Goal: Information Seeking & Learning: Learn about a topic

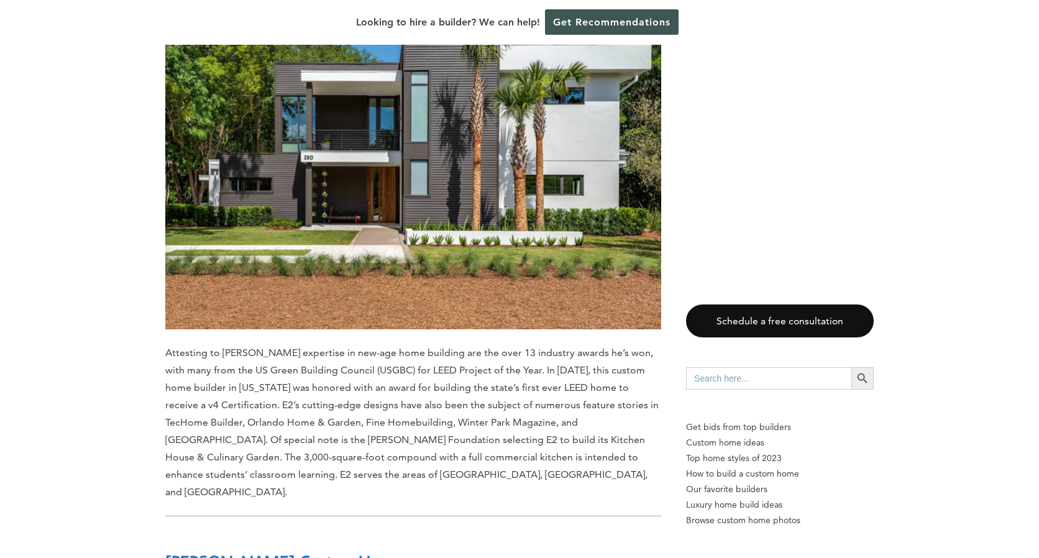
scroll to position [4060, 0]
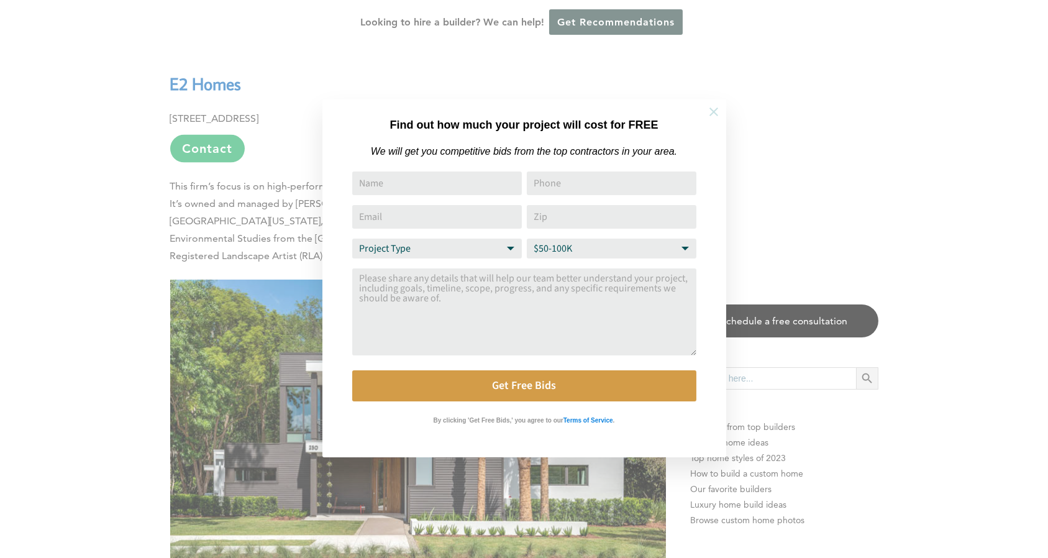
click at [713, 112] on icon at bounding box center [714, 112] width 9 height 9
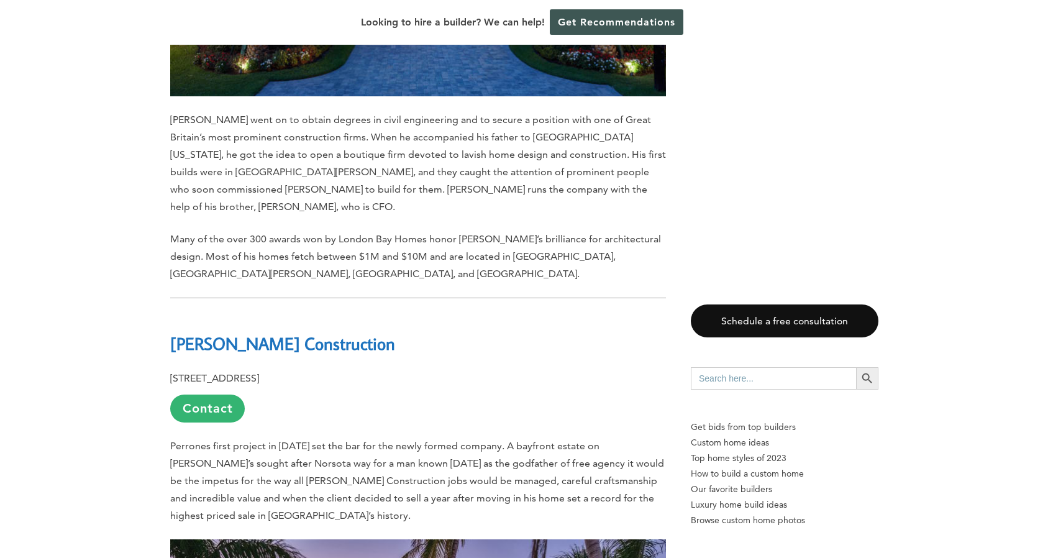
scroll to position [10151, 0]
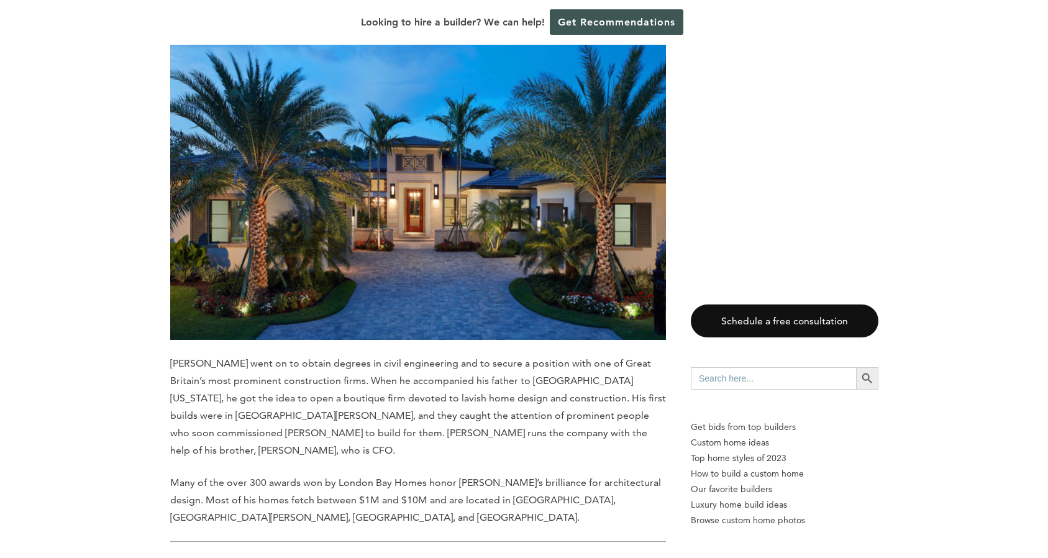
scroll to position [12181, 0]
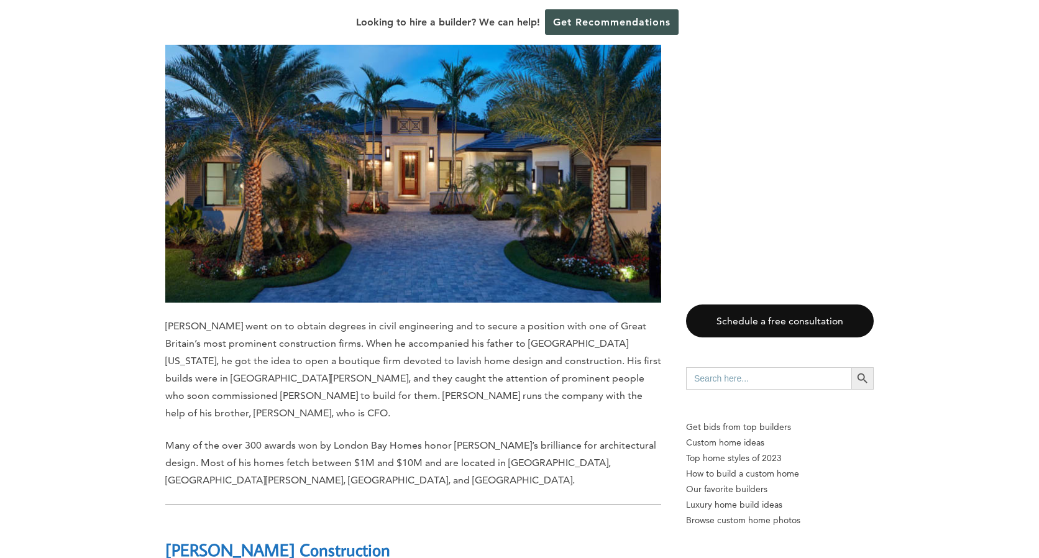
click at [260, 539] on b "[PERSON_NAME] Construction" at bounding box center [277, 550] width 225 height 22
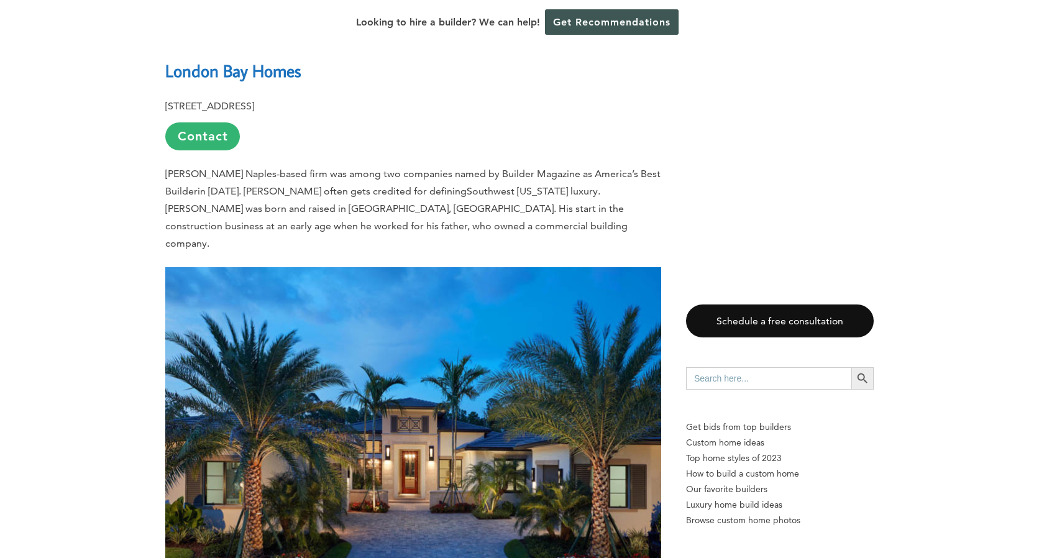
scroll to position [12674, 0]
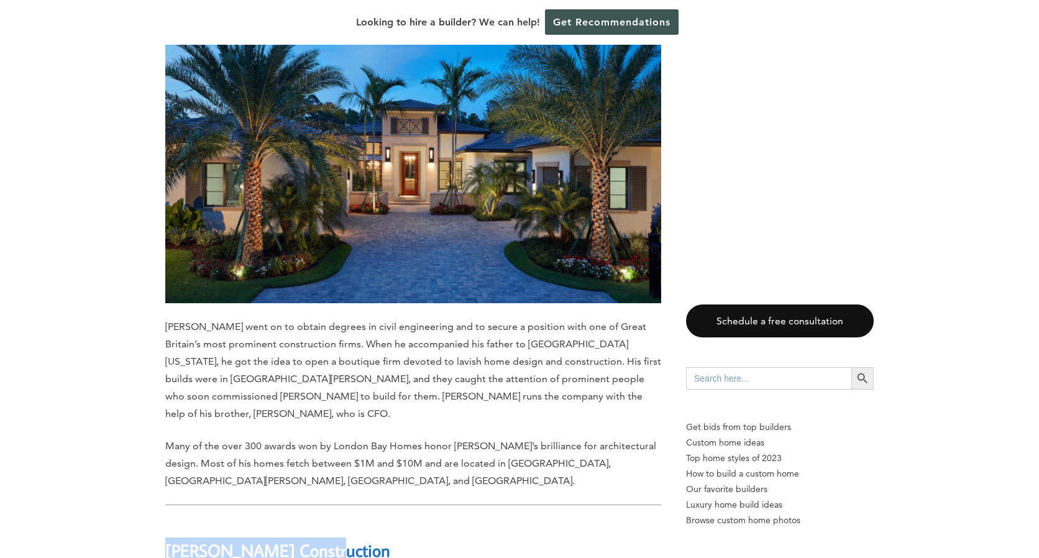
drag, startPoint x: 316, startPoint y: 152, endPoint x: 162, endPoint y: 152, distance: 154.7
drag, startPoint x: 162, startPoint y: 152, endPoint x: 210, endPoint y: 151, distance: 48.5
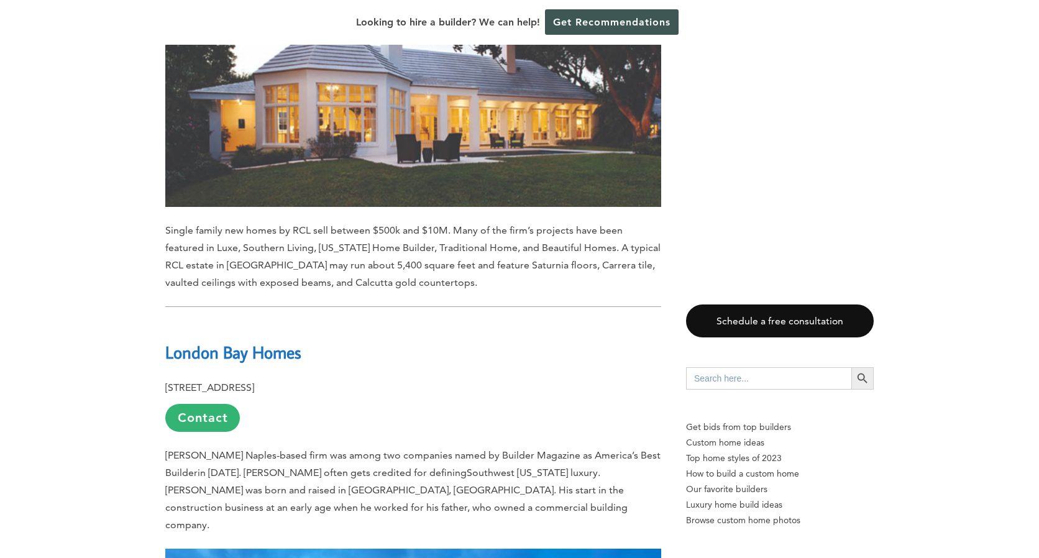
scroll to position [11311, 0]
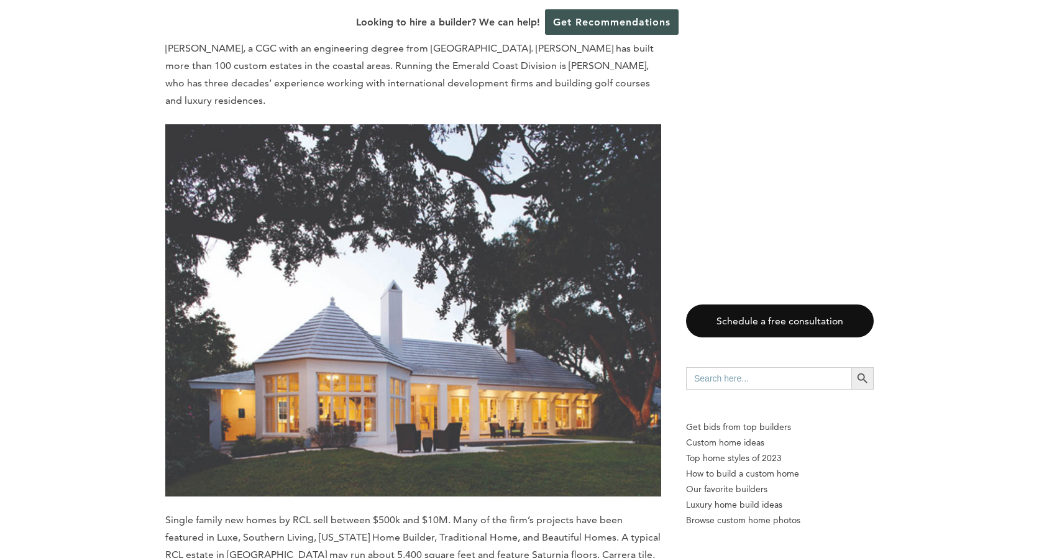
drag, startPoint x: 303, startPoint y: 295, endPoint x: 163, endPoint y: 298, distance: 139.9
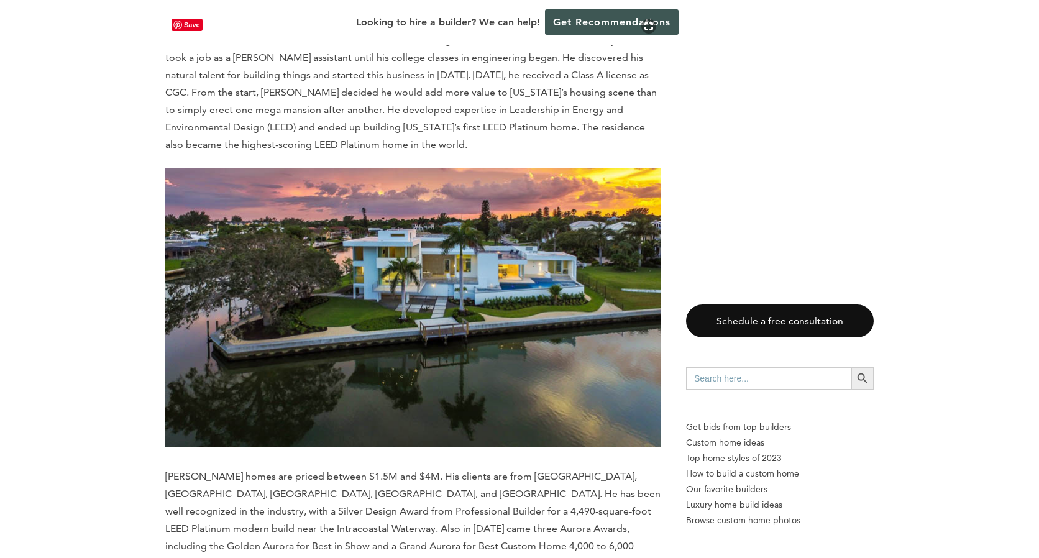
scroll to position [7012, 0]
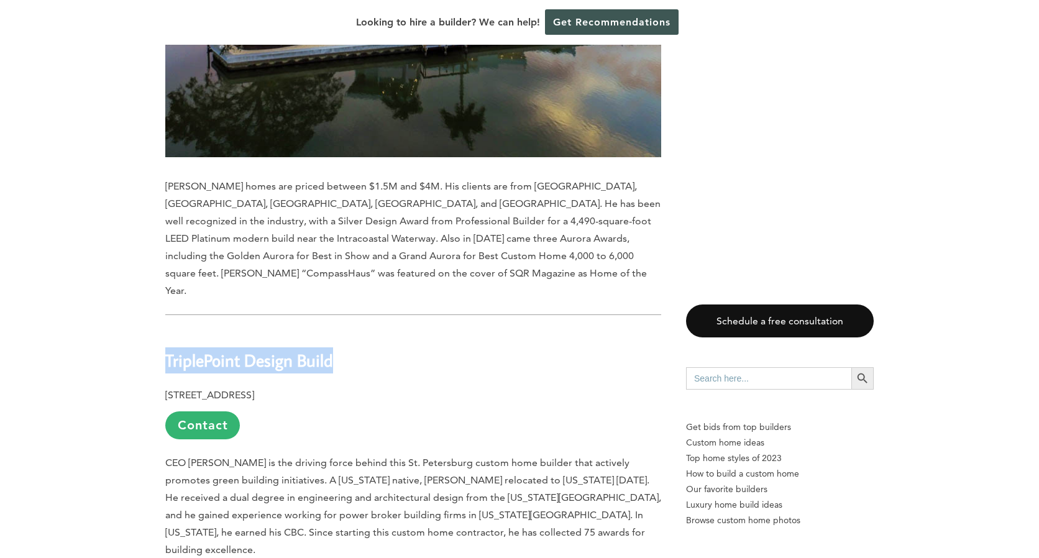
drag, startPoint x: 338, startPoint y: 187, endPoint x: 168, endPoint y: 186, distance: 169.7
click at [168, 330] on h2 "TriplePoint Design Build" at bounding box center [413, 351] width 496 height 43
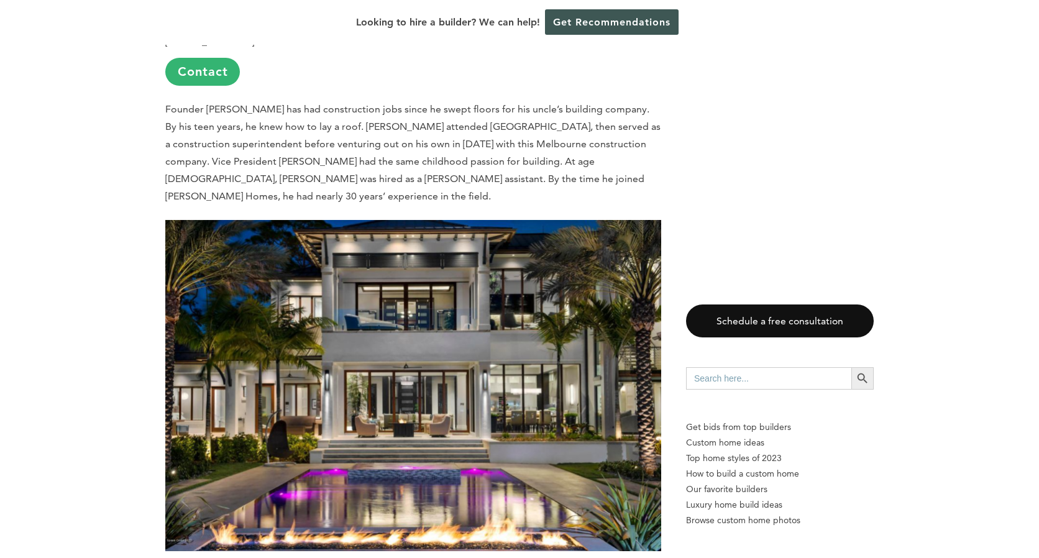
scroll to position [2629, 0]
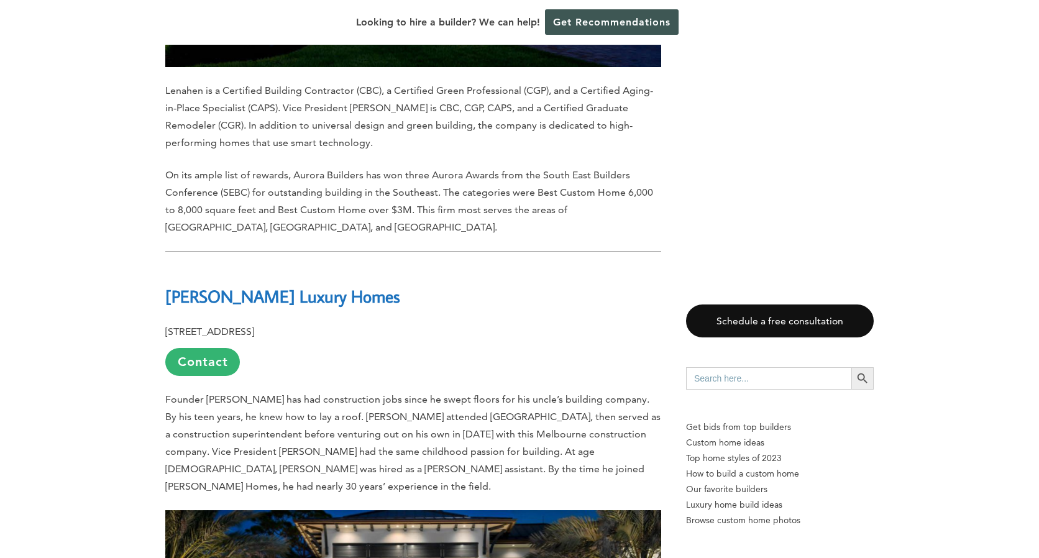
drag, startPoint x: 410, startPoint y: 247, endPoint x: 161, endPoint y: 250, distance: 249.2
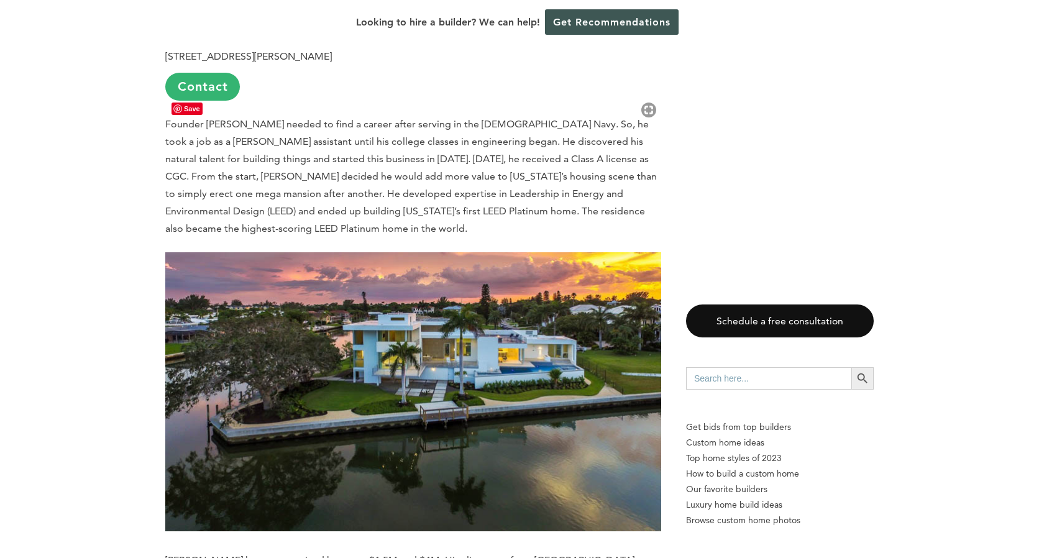
scroll to position [5220, 0]
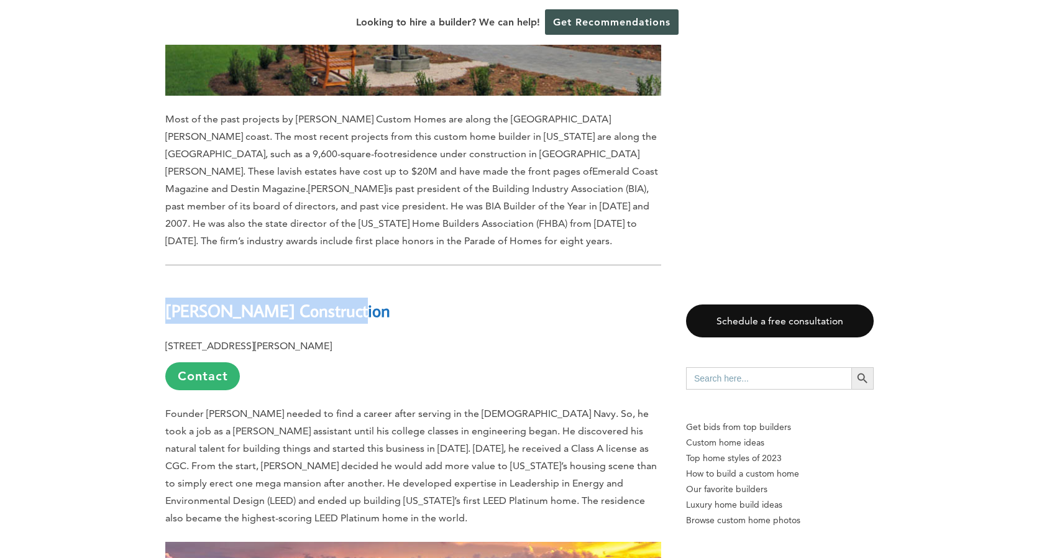
drag, startPoint x: 347, startPoint y: 155, endPoint x: 163, endPoint y: 153, distance: 183.4
drag, startPoint x: 163, startPoint y: 153, endPoint x: 204, endPoint y: 152, distance: 41.0
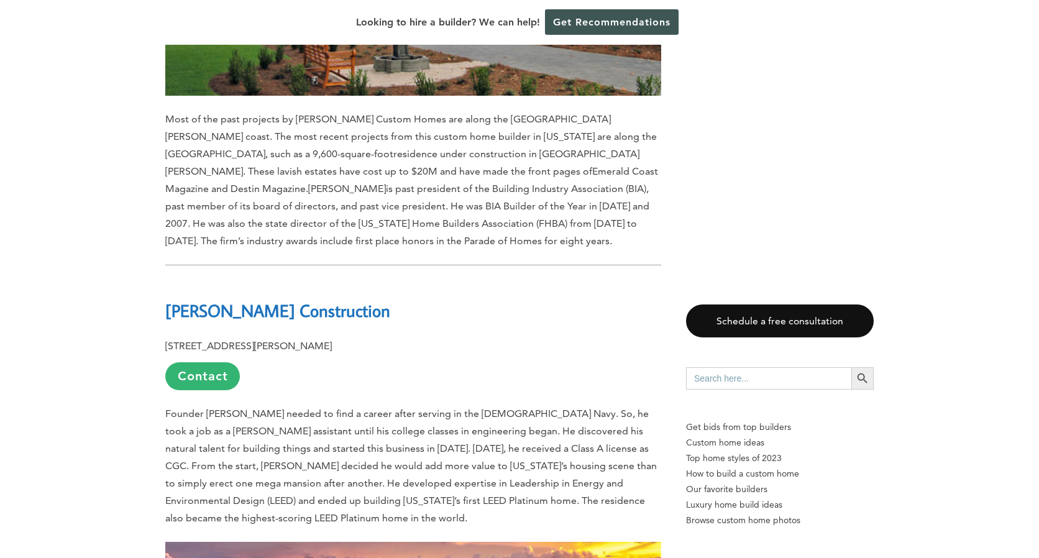
click at [536, 337] on p "1925 Barber Road, Sarasota, FL 34240 Contact" at bounding box center [413, 363] width 496 height 53
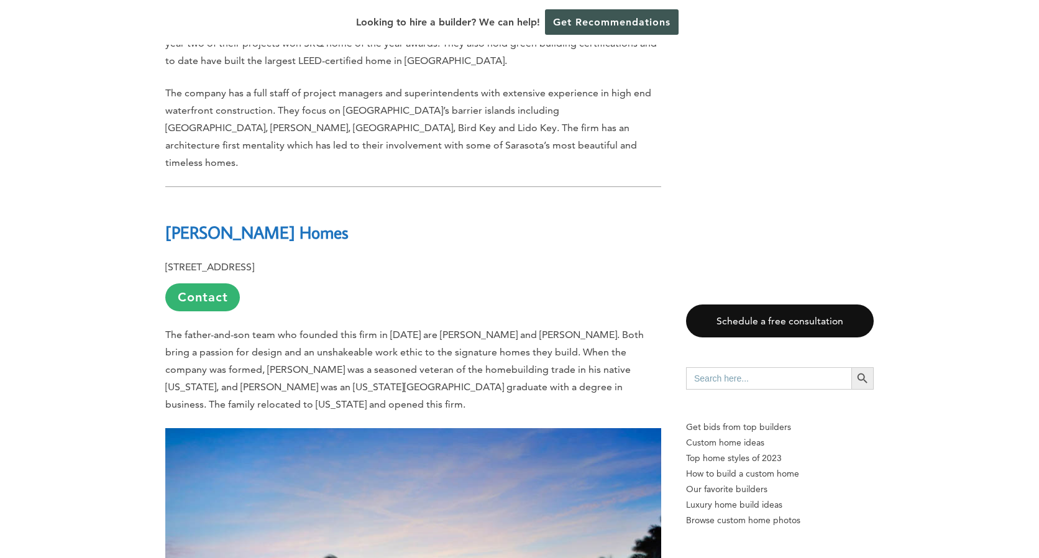
scroll to position [11021, 0]
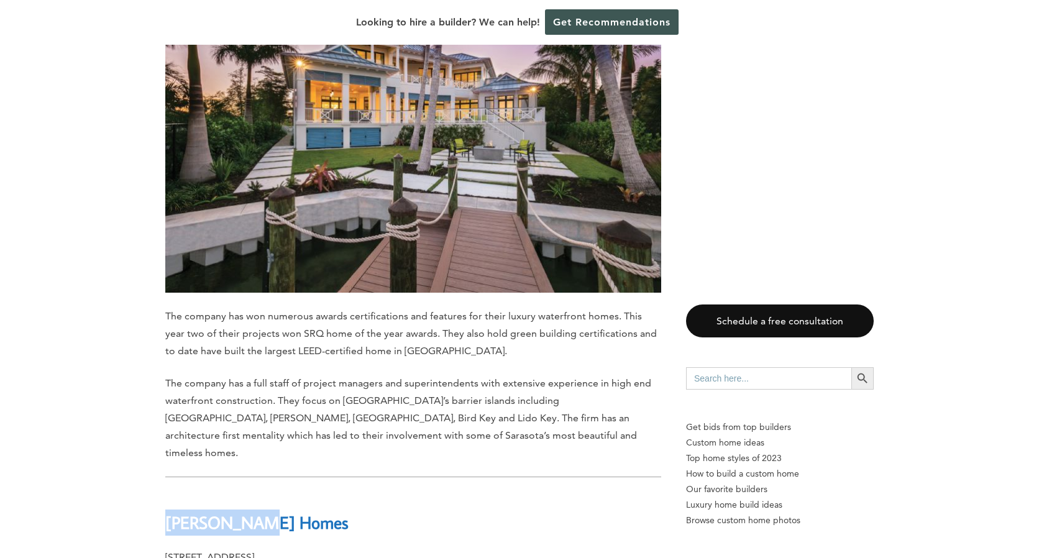
drag, startPoint x: 259, startPoint y: 104, endPoint x: 167, endPoint y: 106, distance: 92.0
click at [167, 492] on h2 "Kurtz Homes" at bounding box center [413, 513] width 496 height 43
drag, startPoint x: 167, startPoint y: 106, endPoint x: 191, endPoint y: 106, distance: 24.2
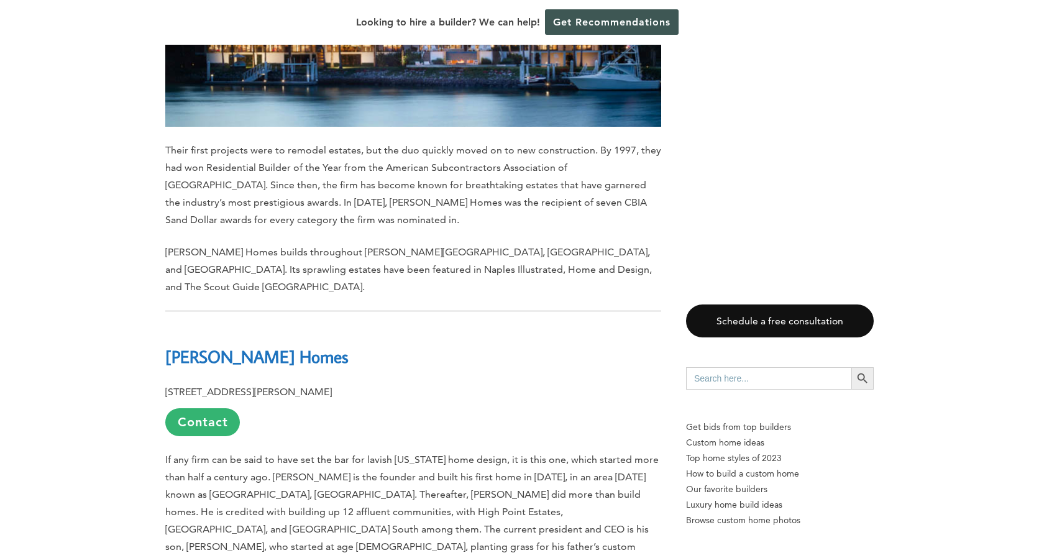
scroll to position [11600, 0]
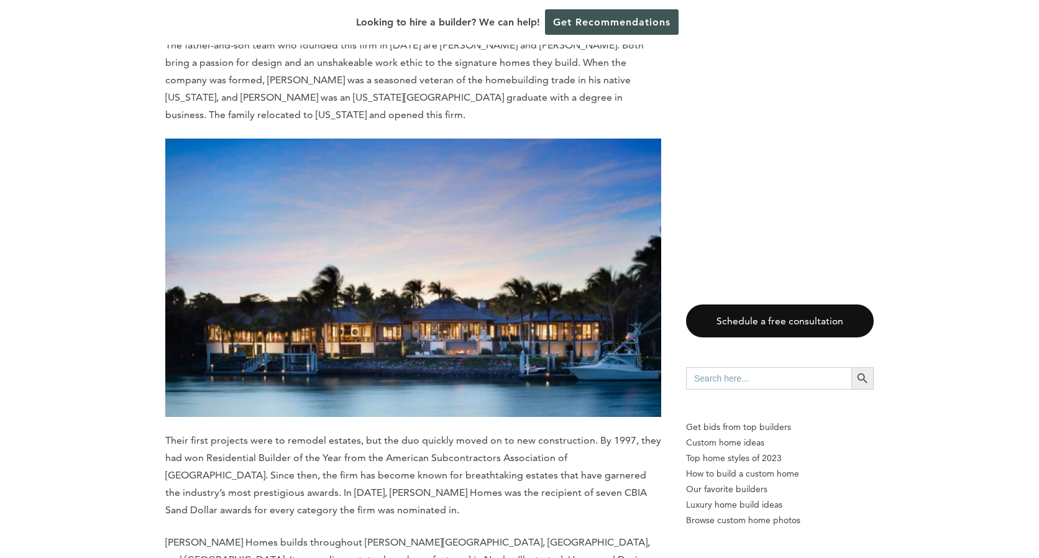
drag, startPoint x: 267, startPoint y: 196, endPoint x: 165, endPoint y: 199, distance: 102.0
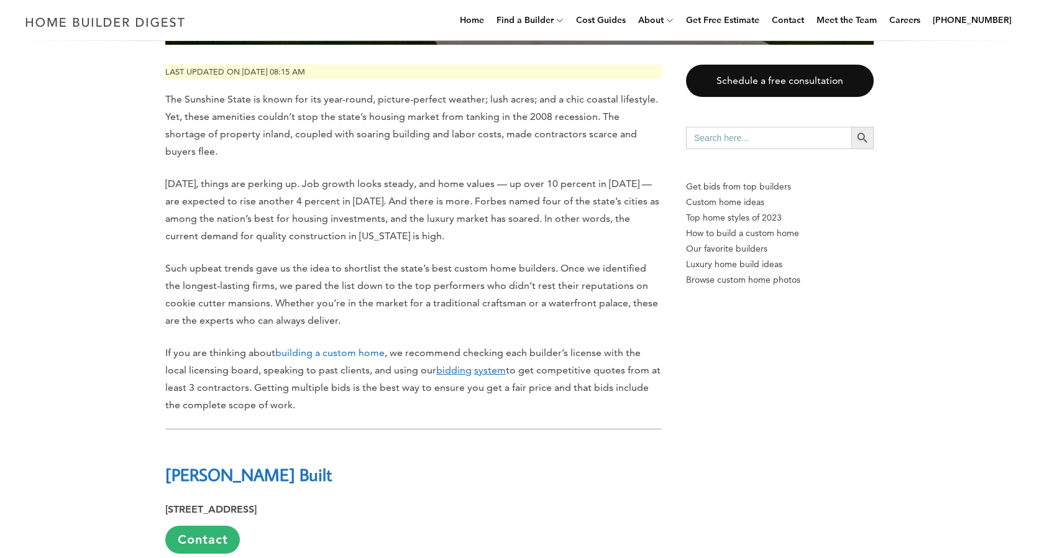
scroll to position [0, 0]
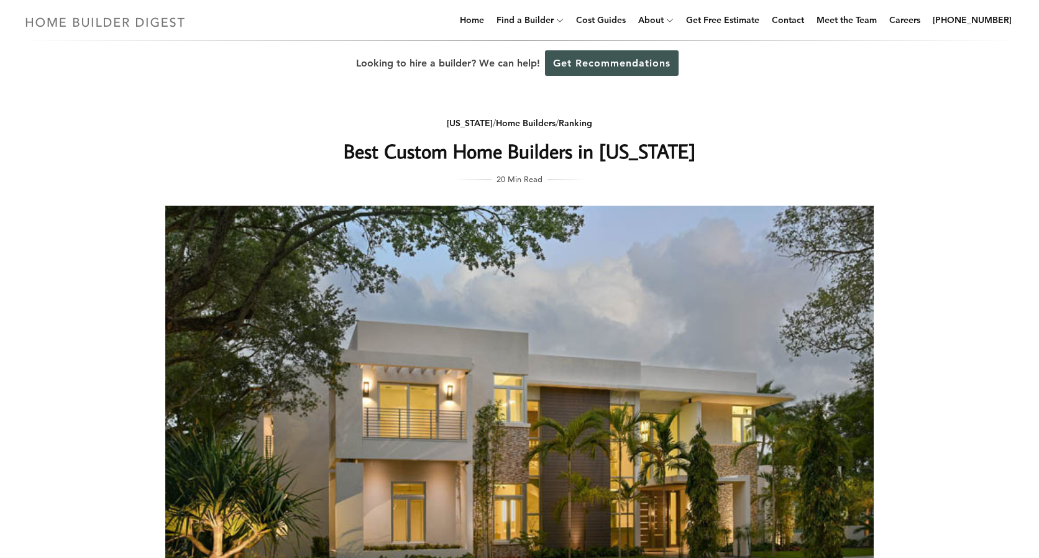
click at [114, 21] on img at bounding box center [105, 22] width 171 height 24
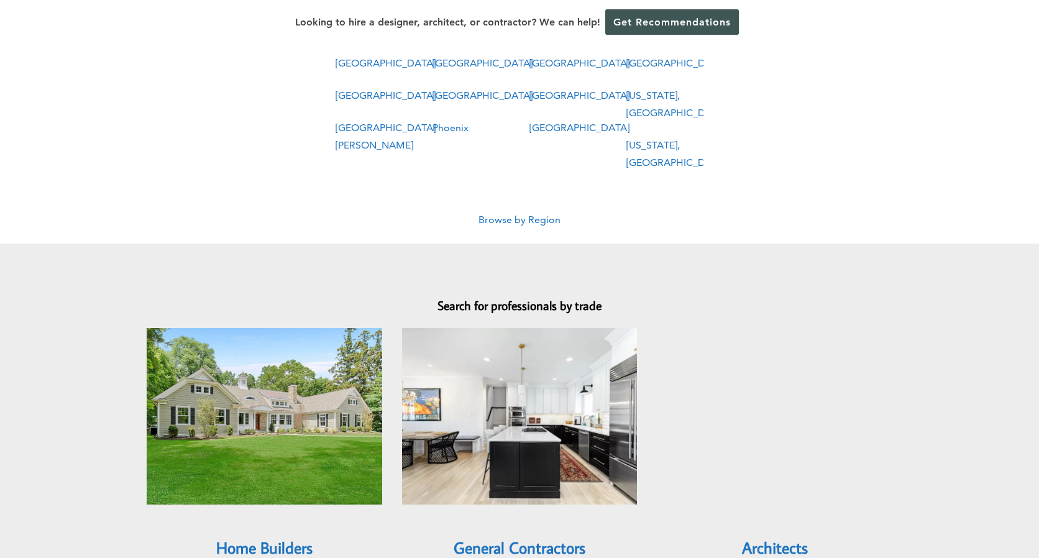
scroll to position [580, 0]
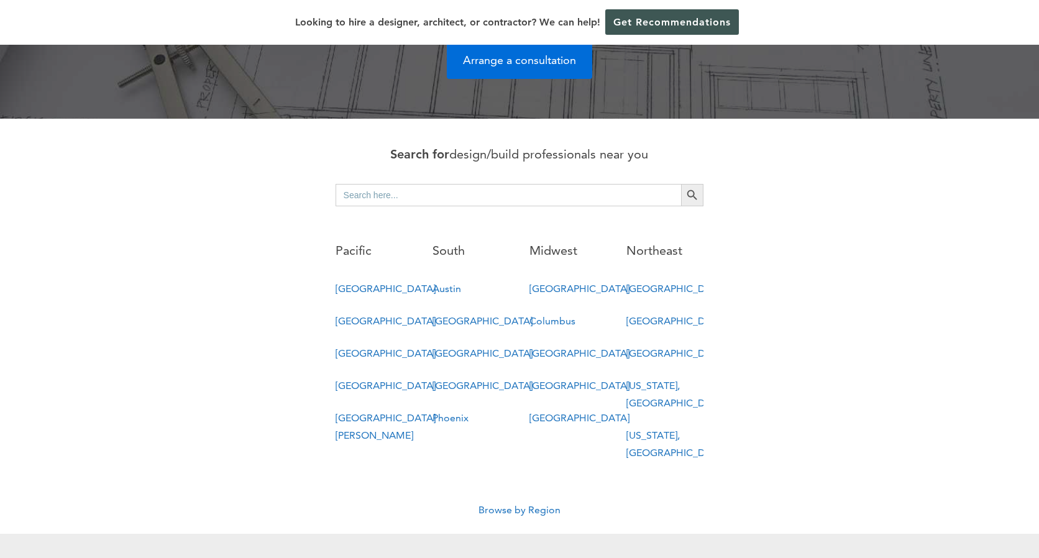
click at [452, 380] on link "Miami" at bounding box center [483, 386] width 100 height 12
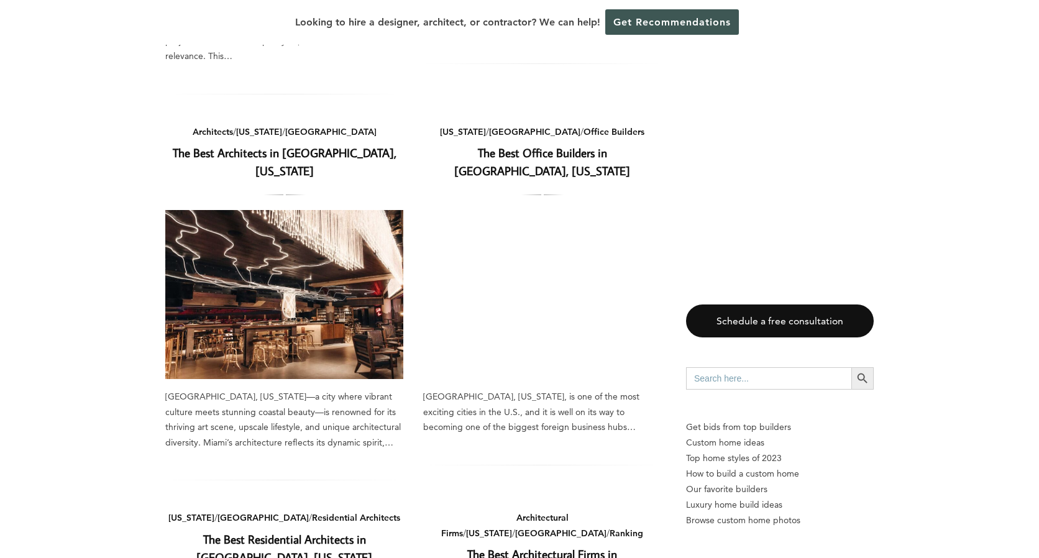
scroll to position [1160, 0]
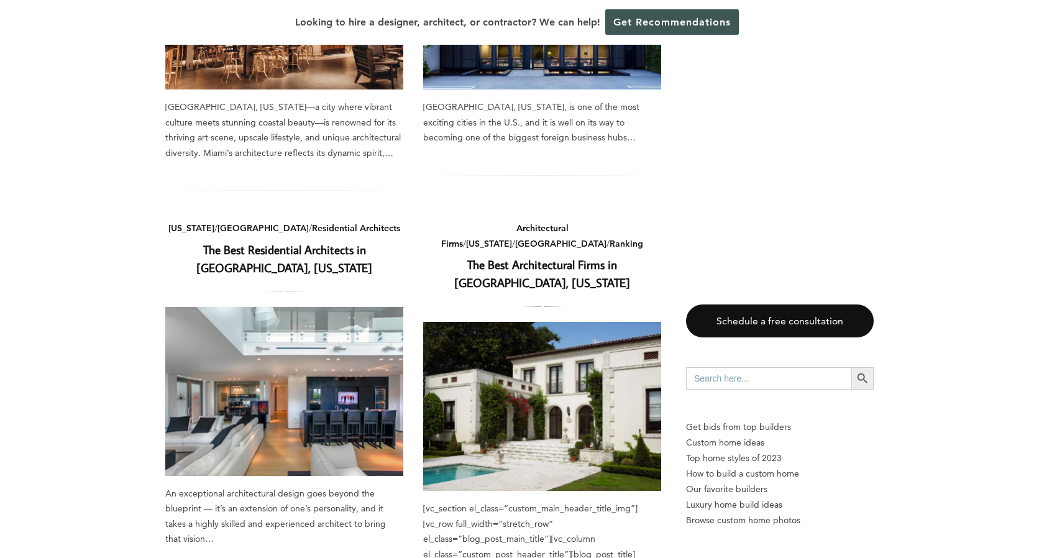
click at [252, 242] on link "The Best Residential Architects in [GEOGRAPHIC_DATA], [US_STATE]" at bounding box center [284, 259] width 176 height 34
